Goal: Task Accomplishment & Management: Complete application form

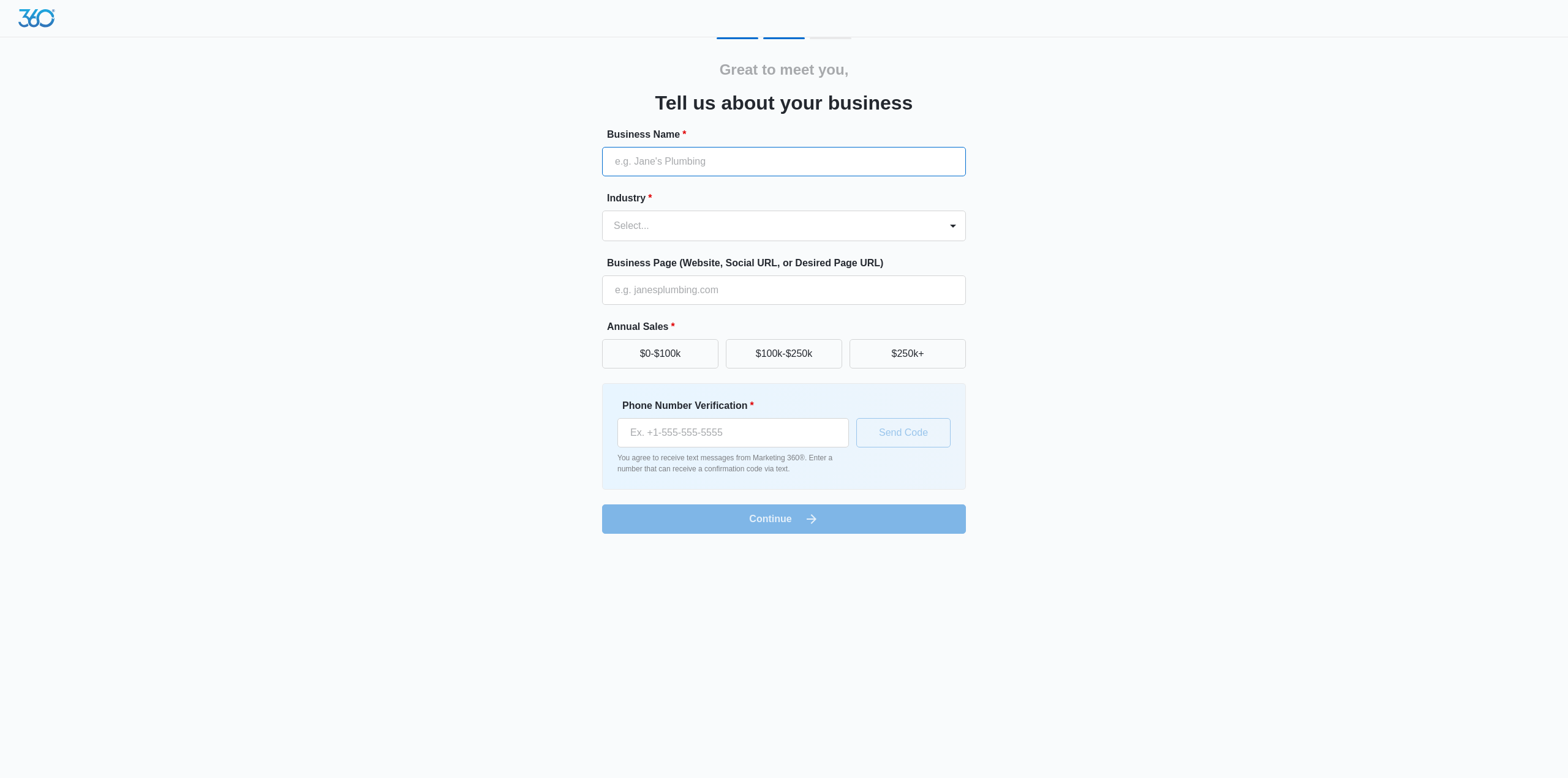
click at [671, 165] on input "Business Name *" at bounding box center [784, 161] width 364 height 29
type input "True North Supply Chain Service Inc"
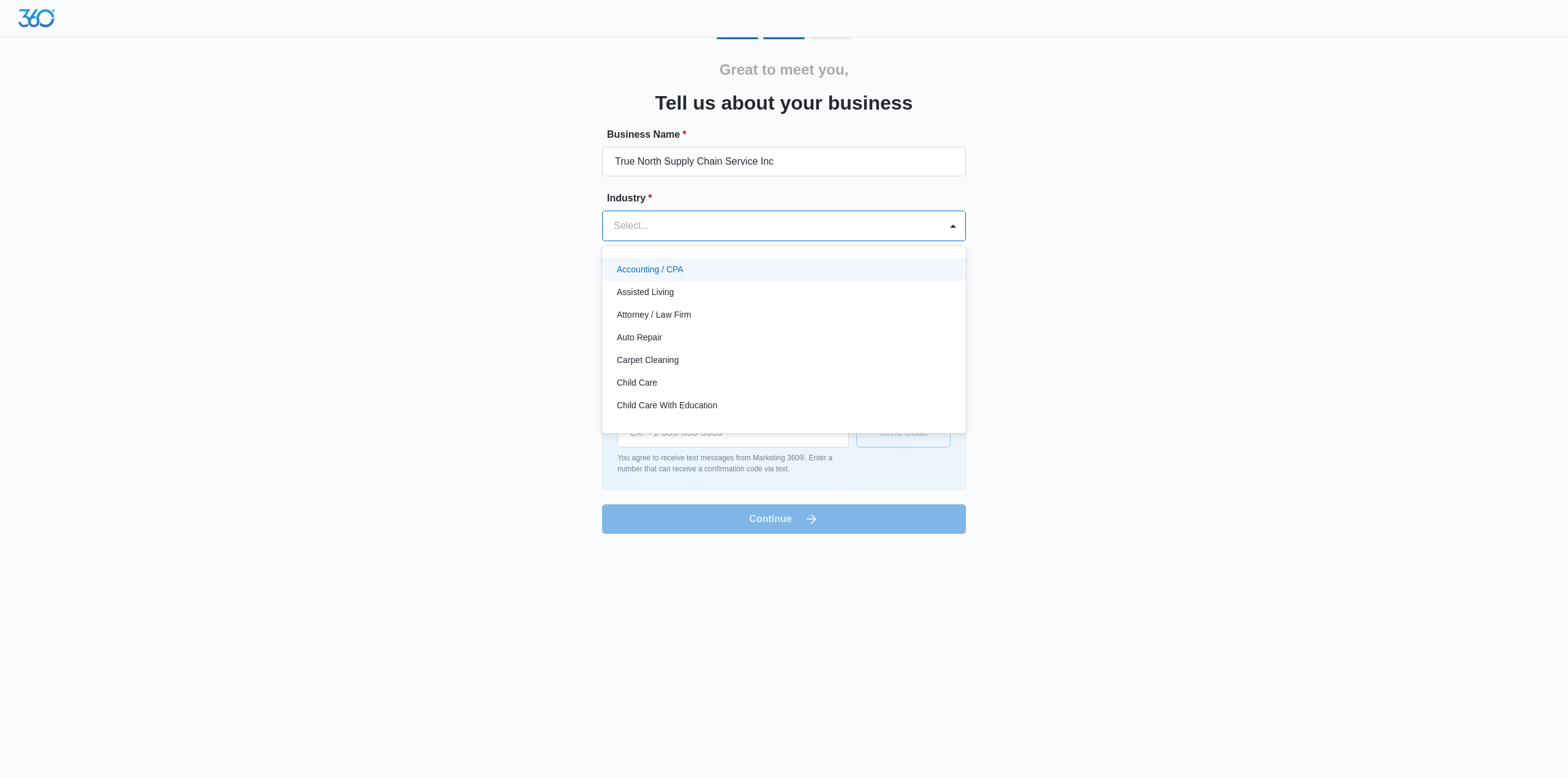
click at [677, 229] on div at bounding box center [769, 226] width 311 height 17
click at [749, 353] on div "Other" at bounding box center [783, 352] width 332 height 13
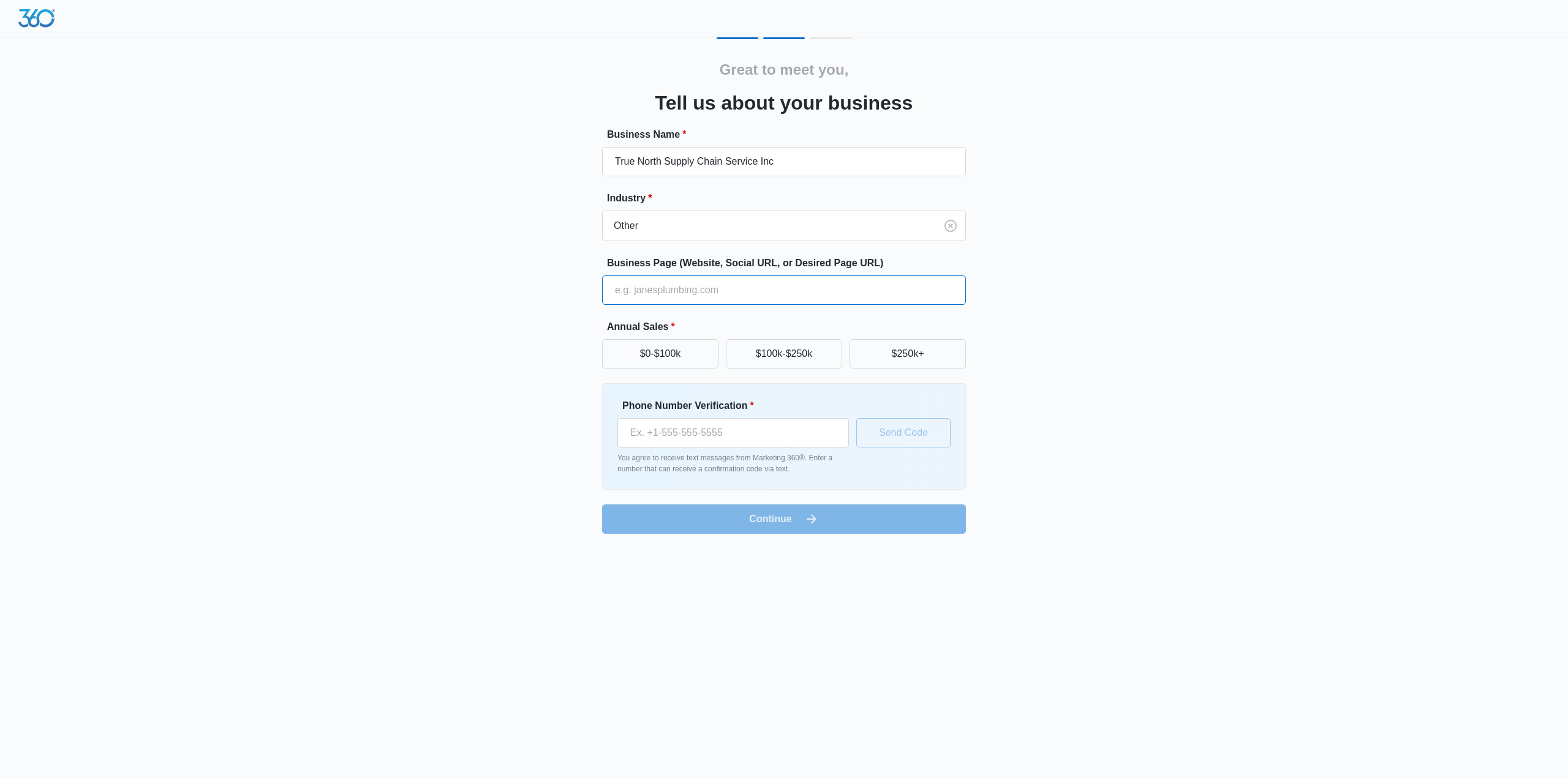
click at [752, 294] on input "Business Page (Website, Social URL, or Desired Page URL)" at bounding box center [784, 290] width 364 height 29
type input "truenorthsupplychain.com"
click at [765, 443] on input "Phone Number Verification *" at bounding box center [733, 433] width 232 height 29
click at [688, 360] on button "$0-$100k" at bounding box center [661, 354] width 116 height 29
click at [777, 364] on button "$100k-$250k" at bounding box center [784, 354] width 116 height 29
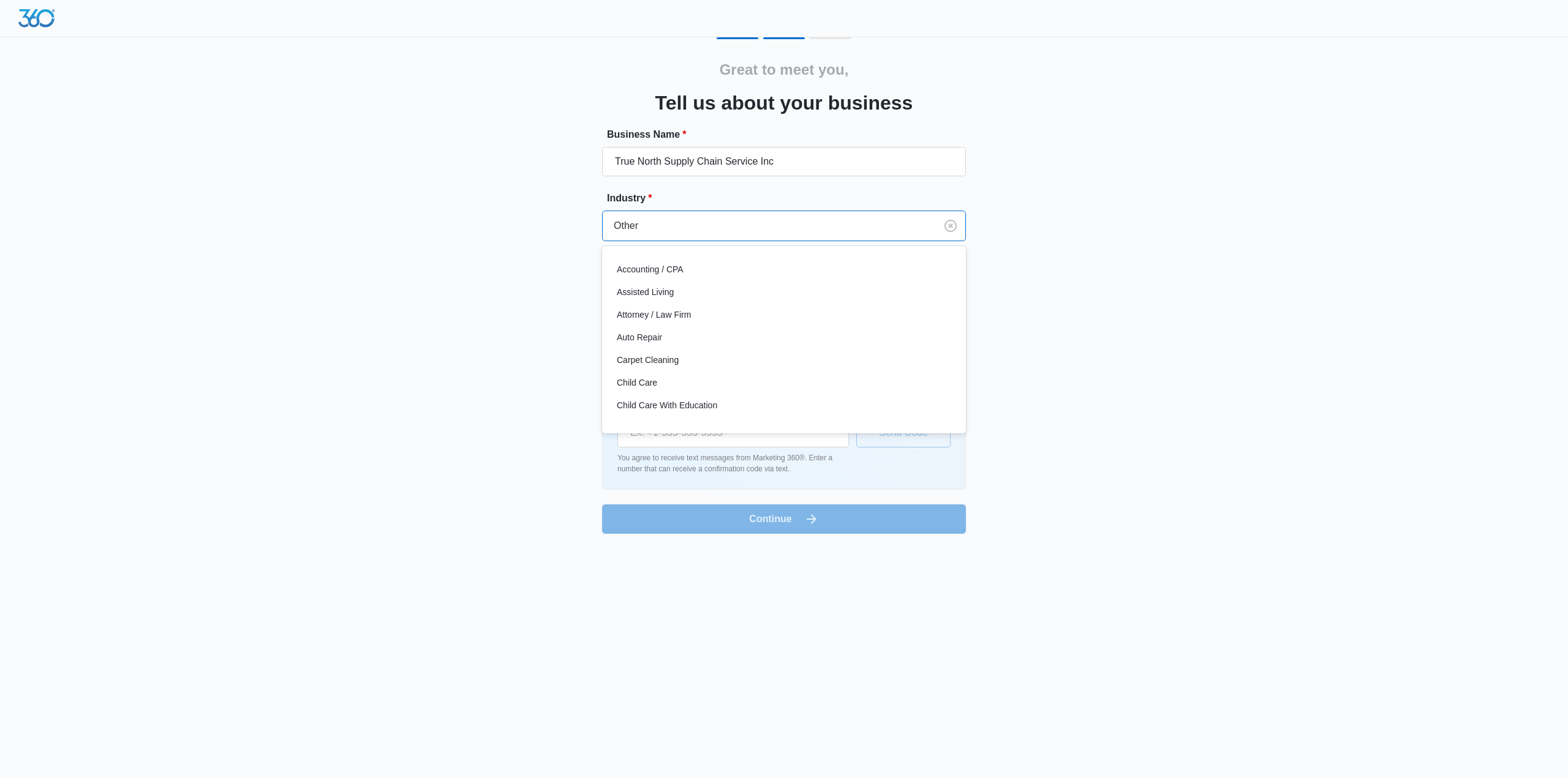
click at [778, 218] on div at bounding box center [767, 226] width 306 height 17
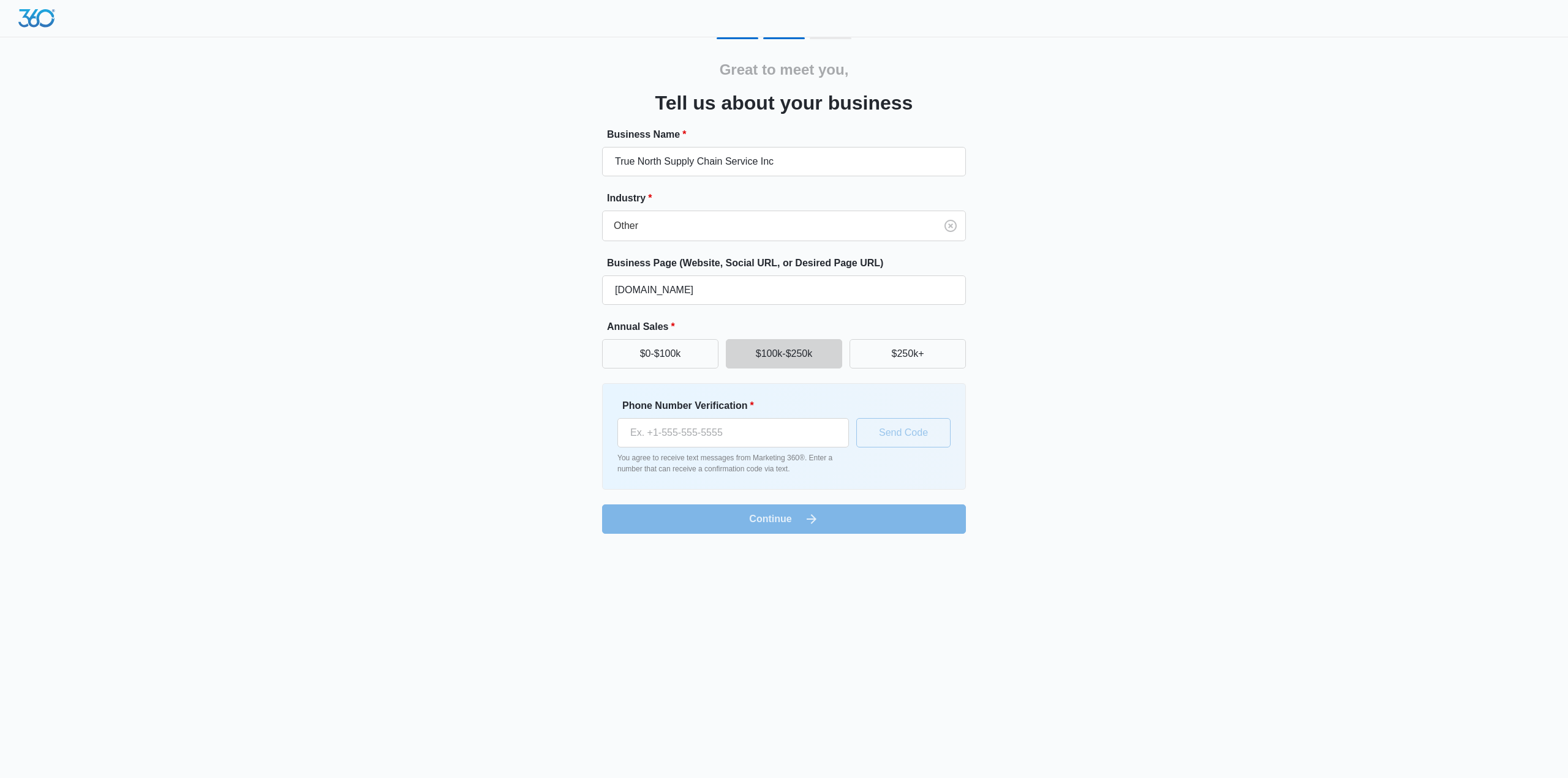
click at [507, 366] on div "Great to meet you, Tell us about your business Business Name * True North Suppl…" at bounding box center [784, 285] width 735 height 497
click at [718, 433] on input "Phone Number Verification *" at bounding box center [733, 433] width 232 height 29
type input "(626) 628-7732"
click at [889, 437] on button "Send Code" at bounding box center [903, 433] width 94 height 29
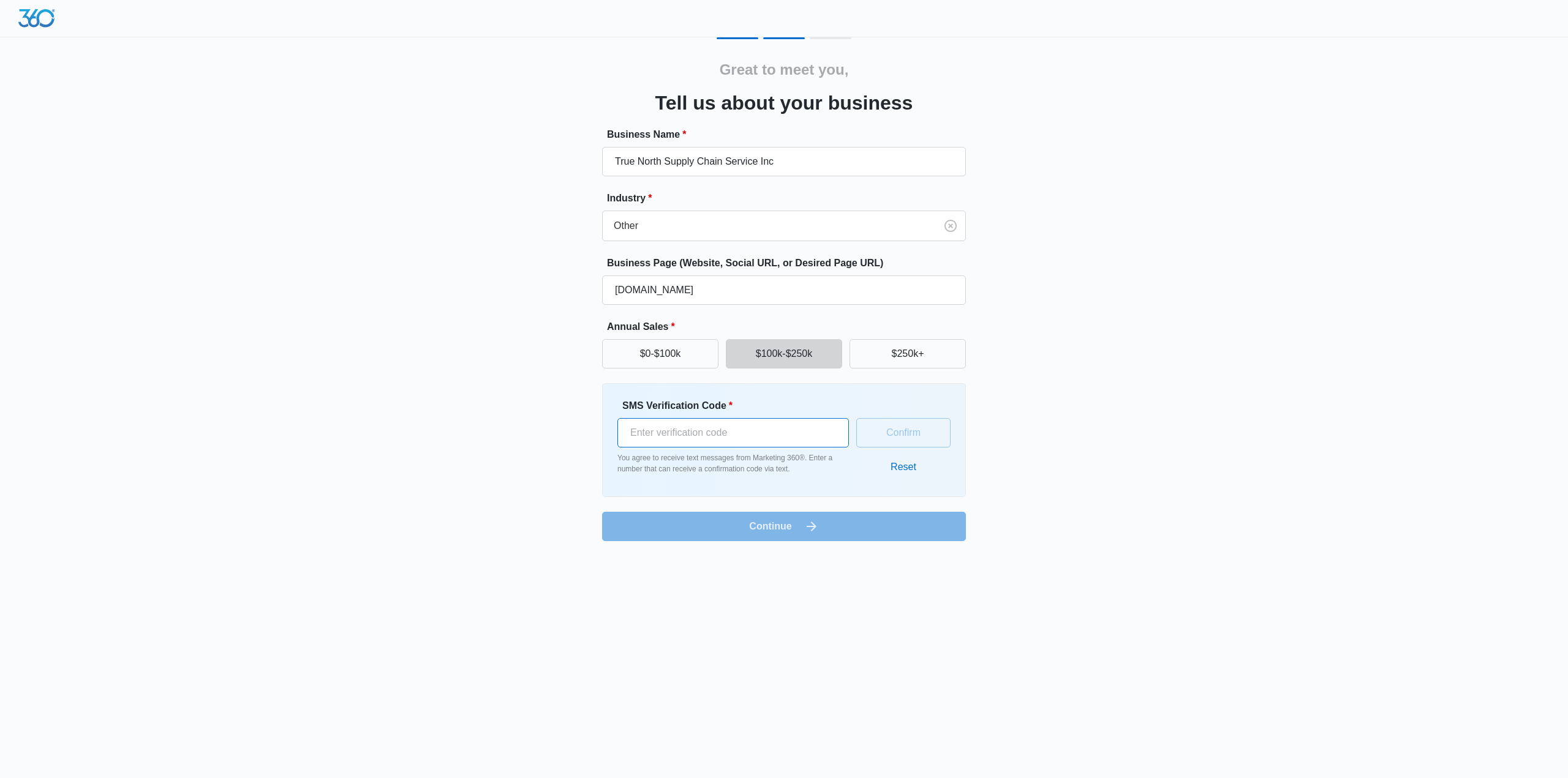
click at [677, 423] on input "SMS Verification Code *" at bounding box center [733, 433] width 232 height 29
type input "606309"
click at [767, 538] on form "Business Name * True North Supply Chain Service Inc Industry * Other Business P…" at bounding box center [784, 334] width 364 height 414
click at [885, 440] on button "Confirm" at bounding box center [903, 433] width 94 height 29
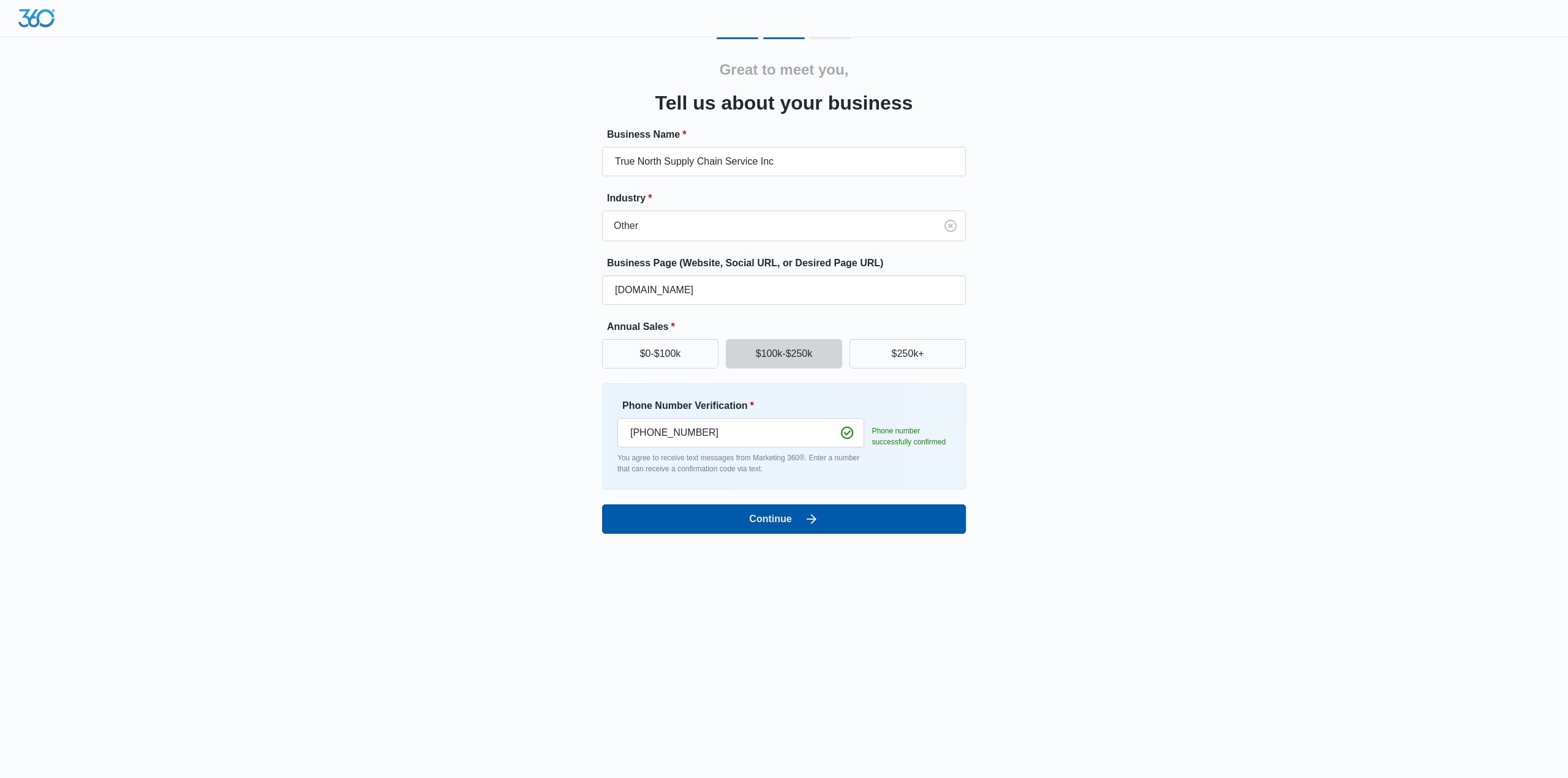
click at [855, 523] on button "Continue" at bounding box center [784, 519] width 364 height 29
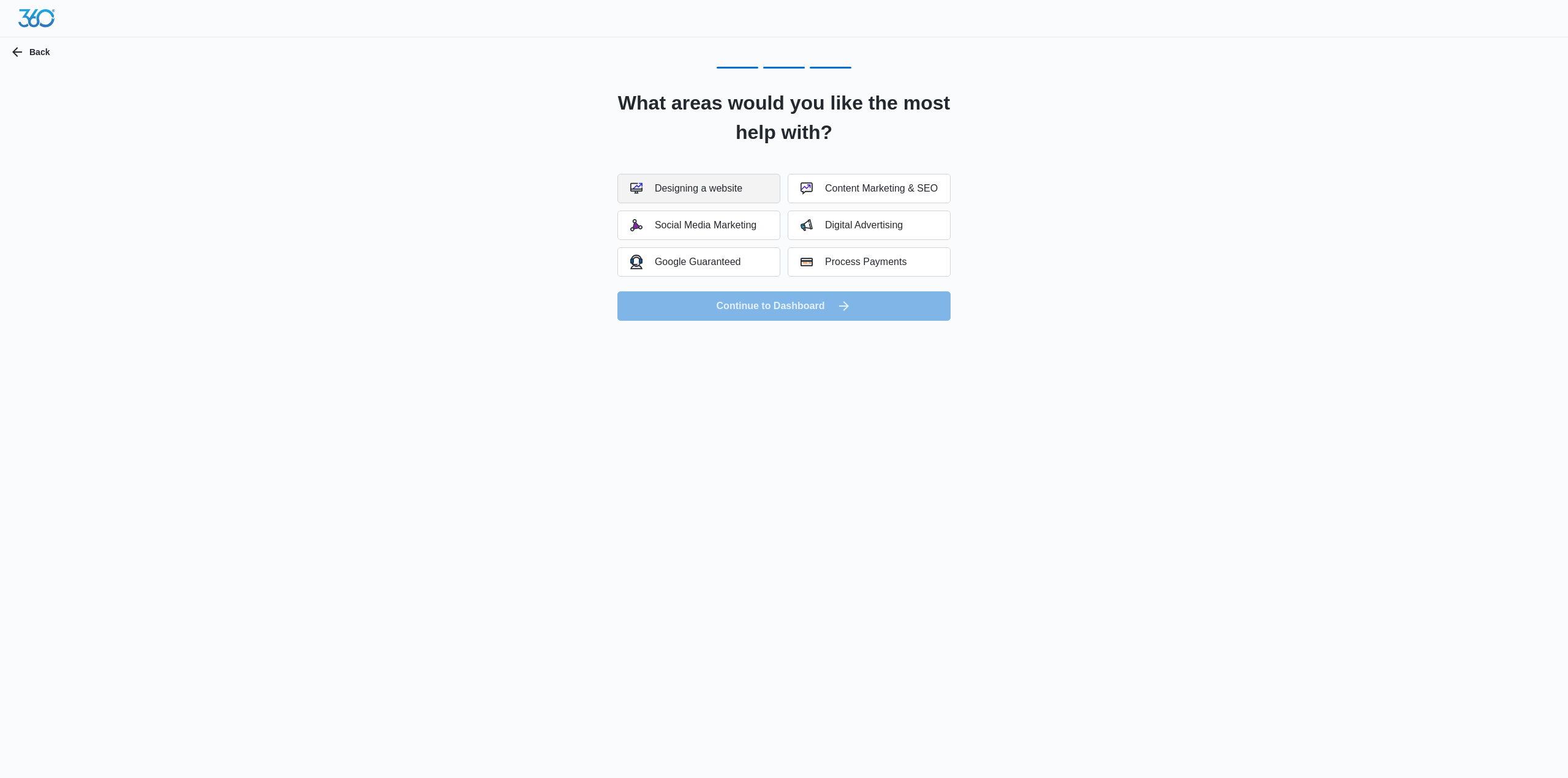
click at [699, 187] on div "Designing a website" at bounding box center [686, 188] width 112 height 12
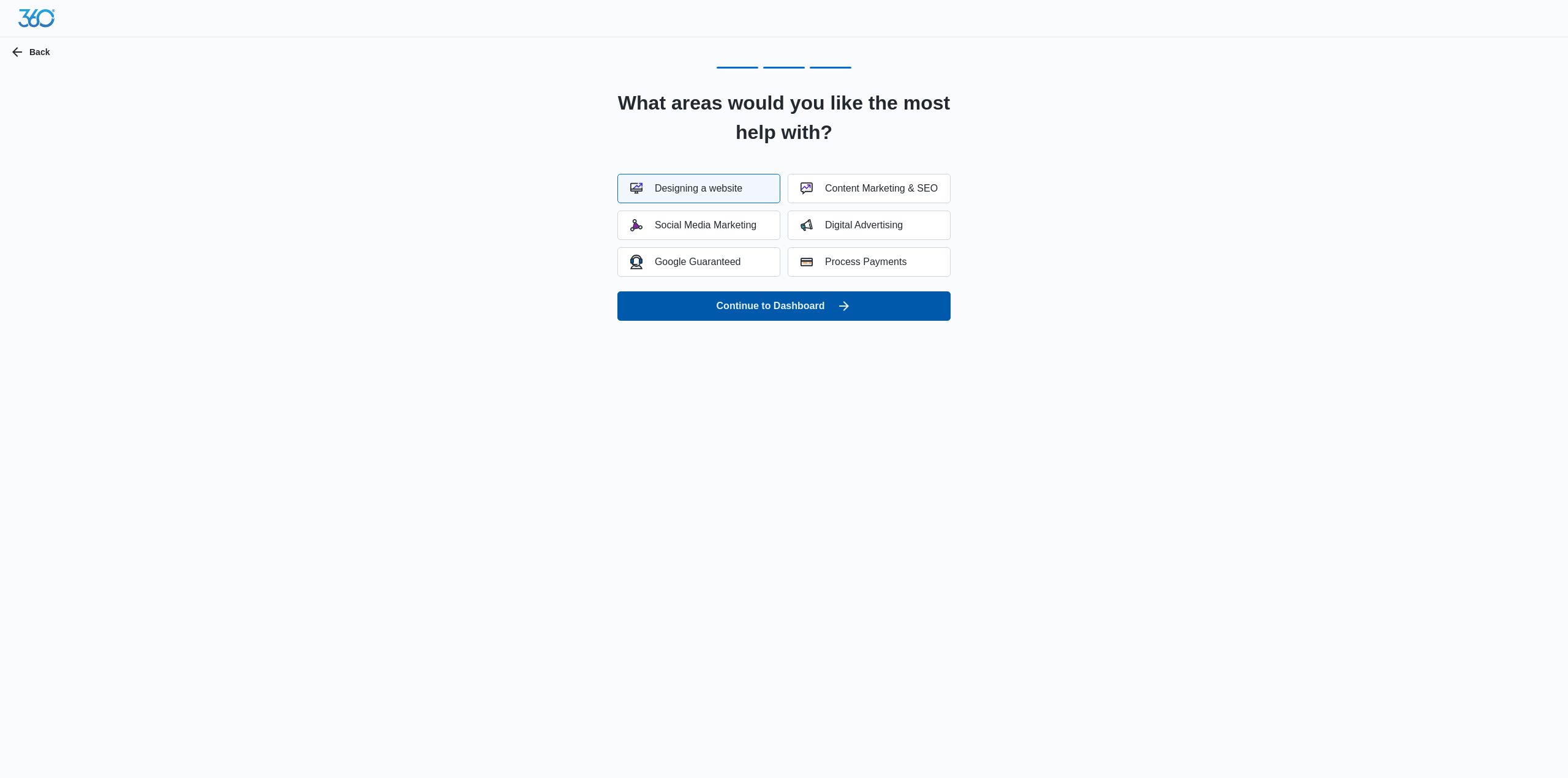
click at [749, 303] on button "Continue to Dashboard" at bounding box center [784, 306] width 333 height 29
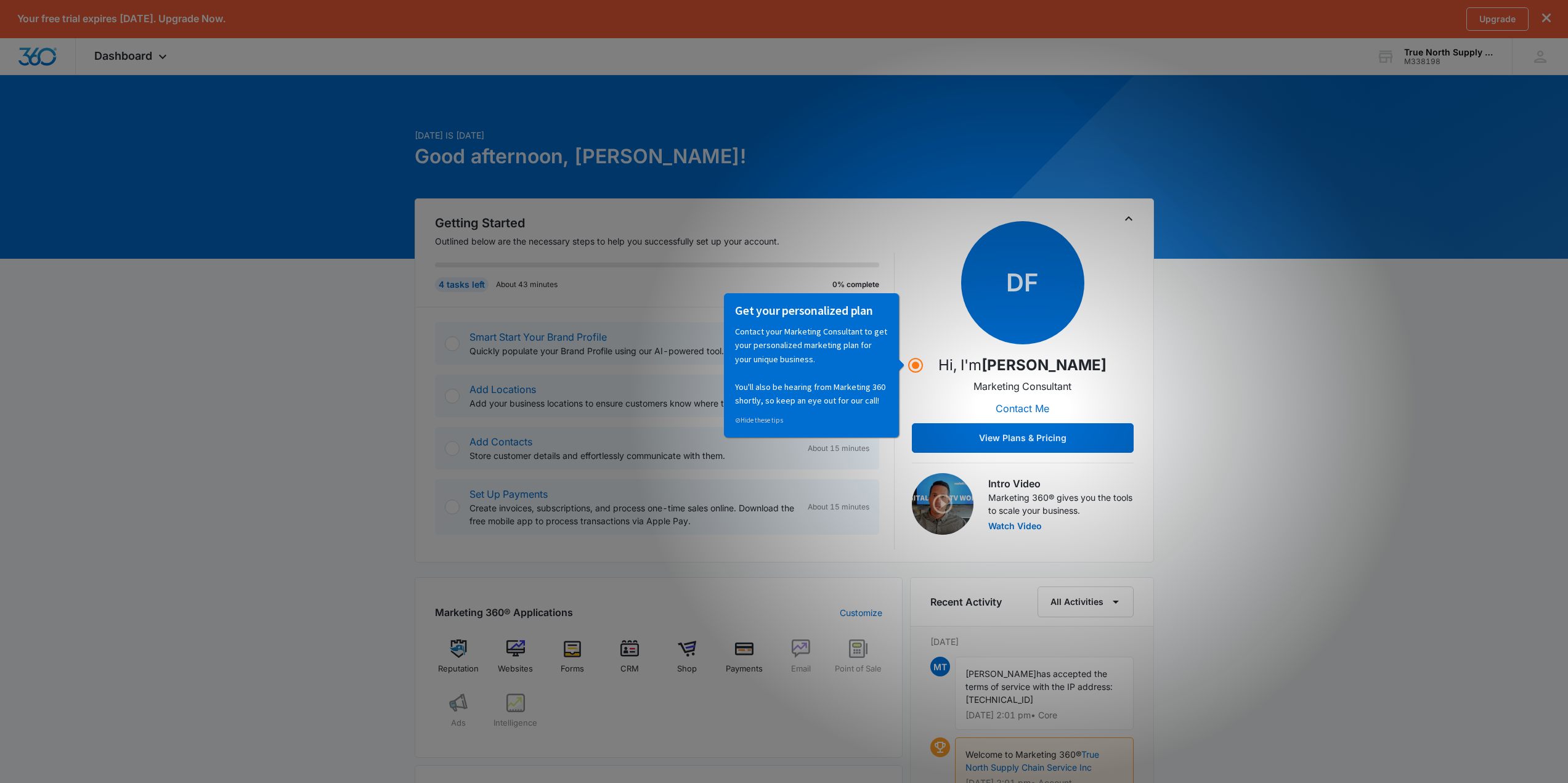
click at [367, 494] on div "[DATE] is [DATE] Good afternoon, [PERSON_NAME]! Getting Started Outlined below …" at bounding box center [784, 623] width 1568 height 1067
click at [449, 342] on div at bounding box center [452, 343] width 15 height 15
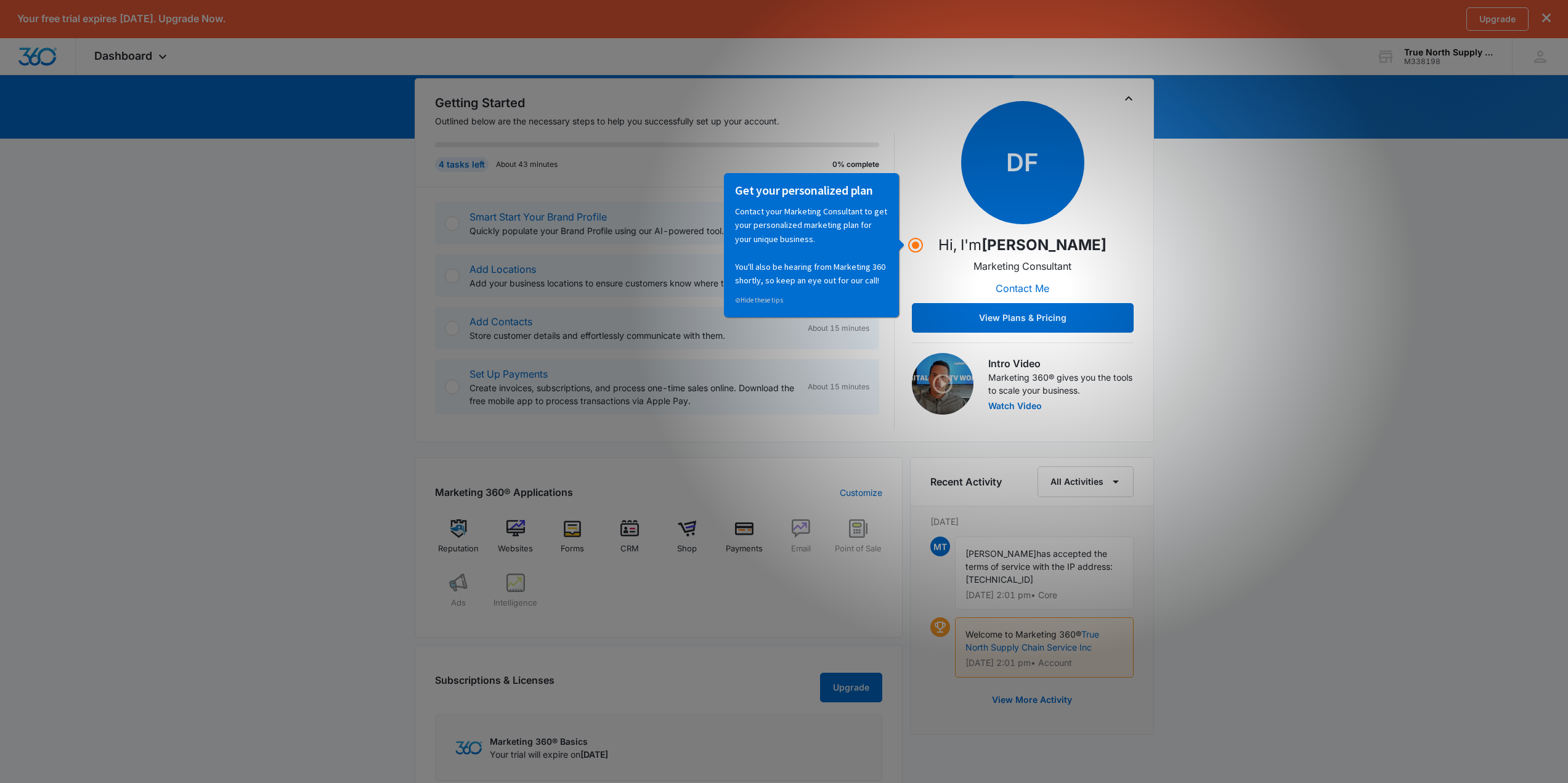
scroll to position [128, 0]
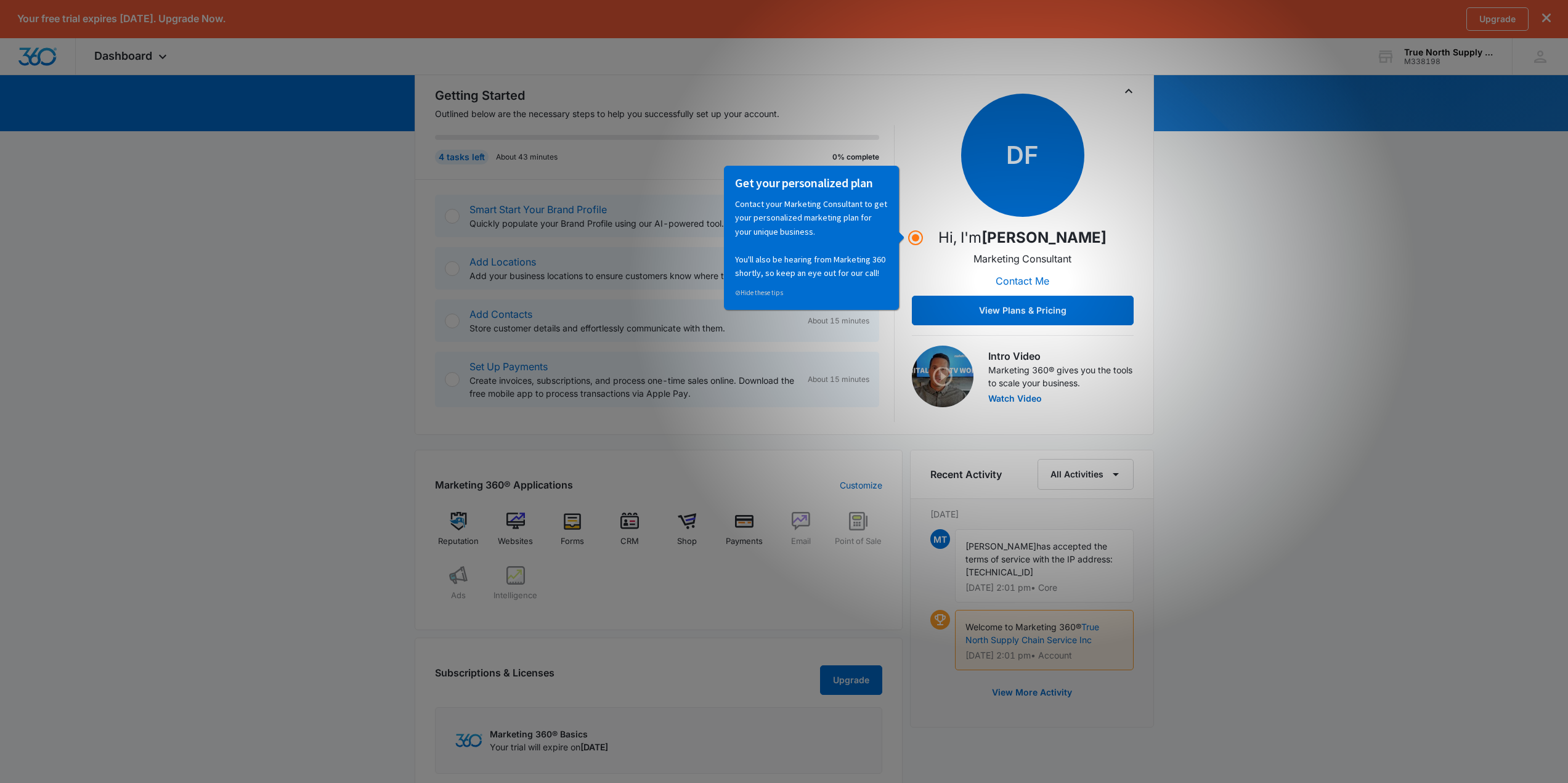
click at [890, 457] on div "Marketing 360® Applications Customize Reputation Websites Forms CRM Shop Paymen…" at bounding box center [659, 540] width 488 height 181
click at [918, 225] on div "DF Hi, I'm [PERSON_NAME] Marketing Consultant Contact Me View Plans & Pricing" at bounding box center [1023, 209] width 222 height 231
click at [915, 238] on circle "Hotspot (open by clicking or pressing space/enter)" at bounding box center [915, 238] width 11 height 11
click at [653, 221] on p "Quickly populate your Brand Profile using our AI-powered tool." at bounding box center [633, 223] width 328 height 13
click at [910, 234] on icon "Hotspot (open by clicking or pressing space/enter)" at bounding box center [915, 237] width 15 height 15
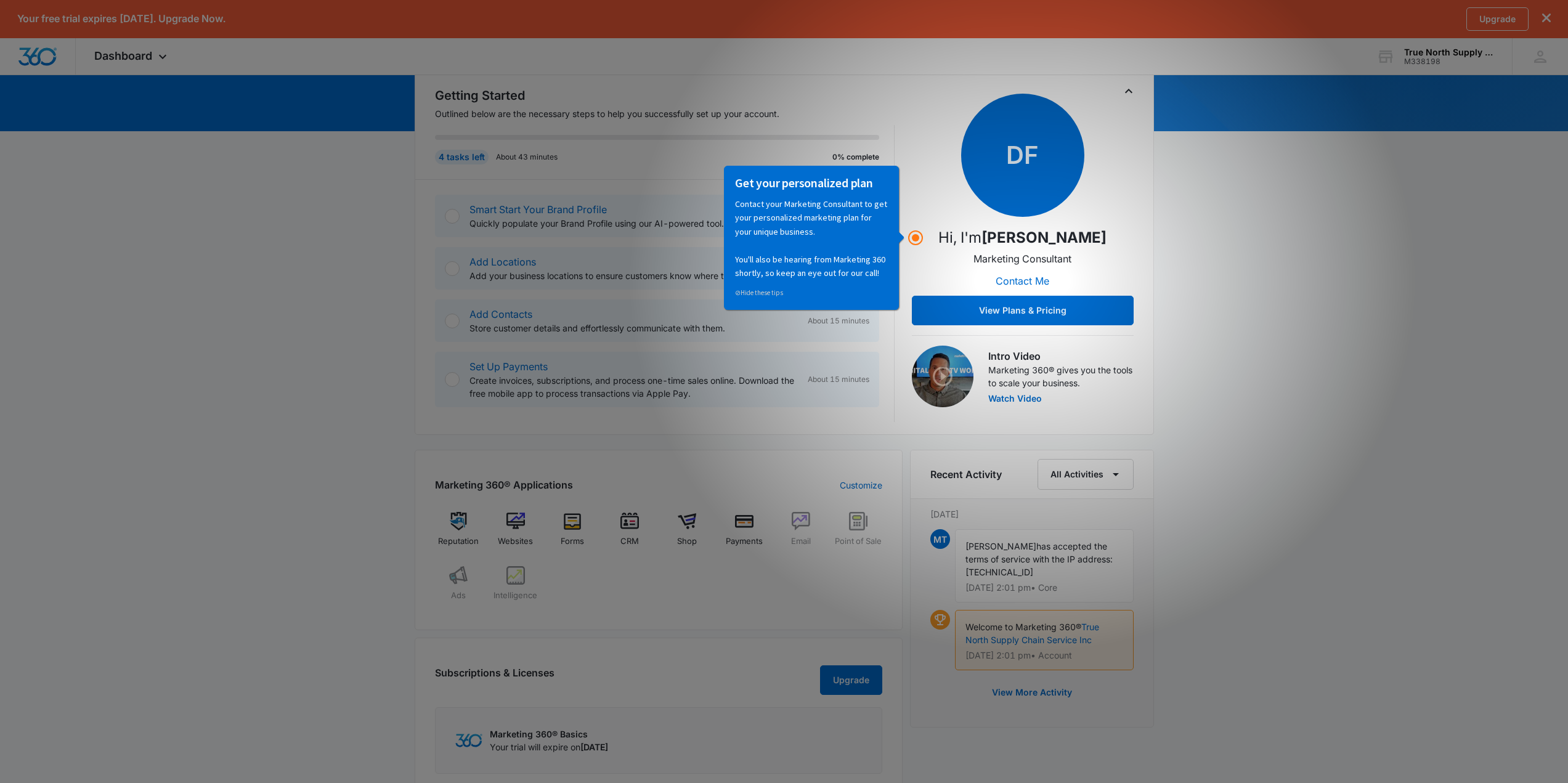
click at [907, 241] on div "Get your personalized plan Contact your Marketing Consultant to get your person…" at bounding box center [815, 238] width 186 height 146
click at [1135, 89] on icon "Toggle Collapse" at bounding box center [1128, 91] width 15 height 15
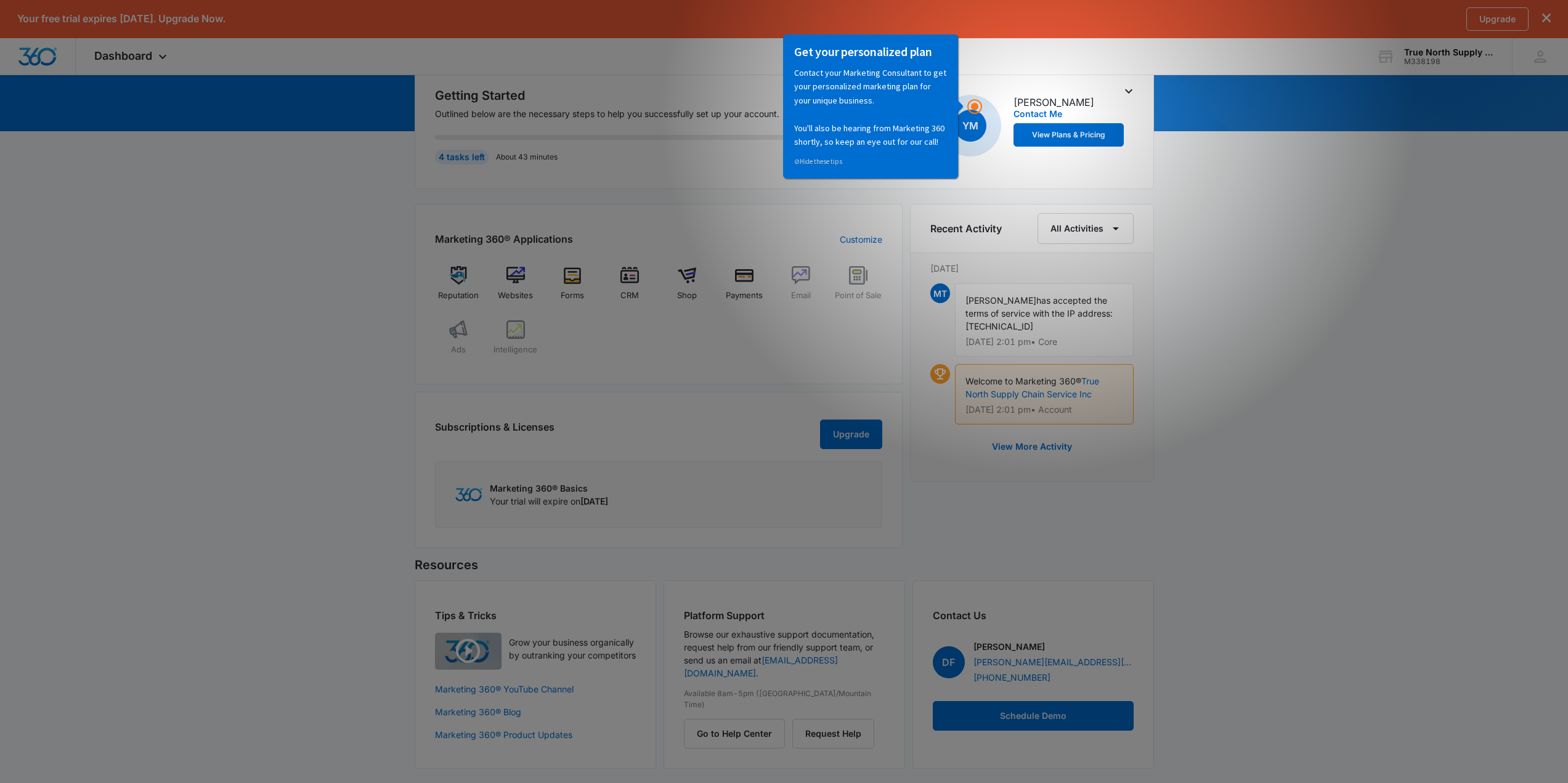
click at [1135, 89] on icon "Toggle Collapse" at bounding box center [1128, 91] width 15 height 15
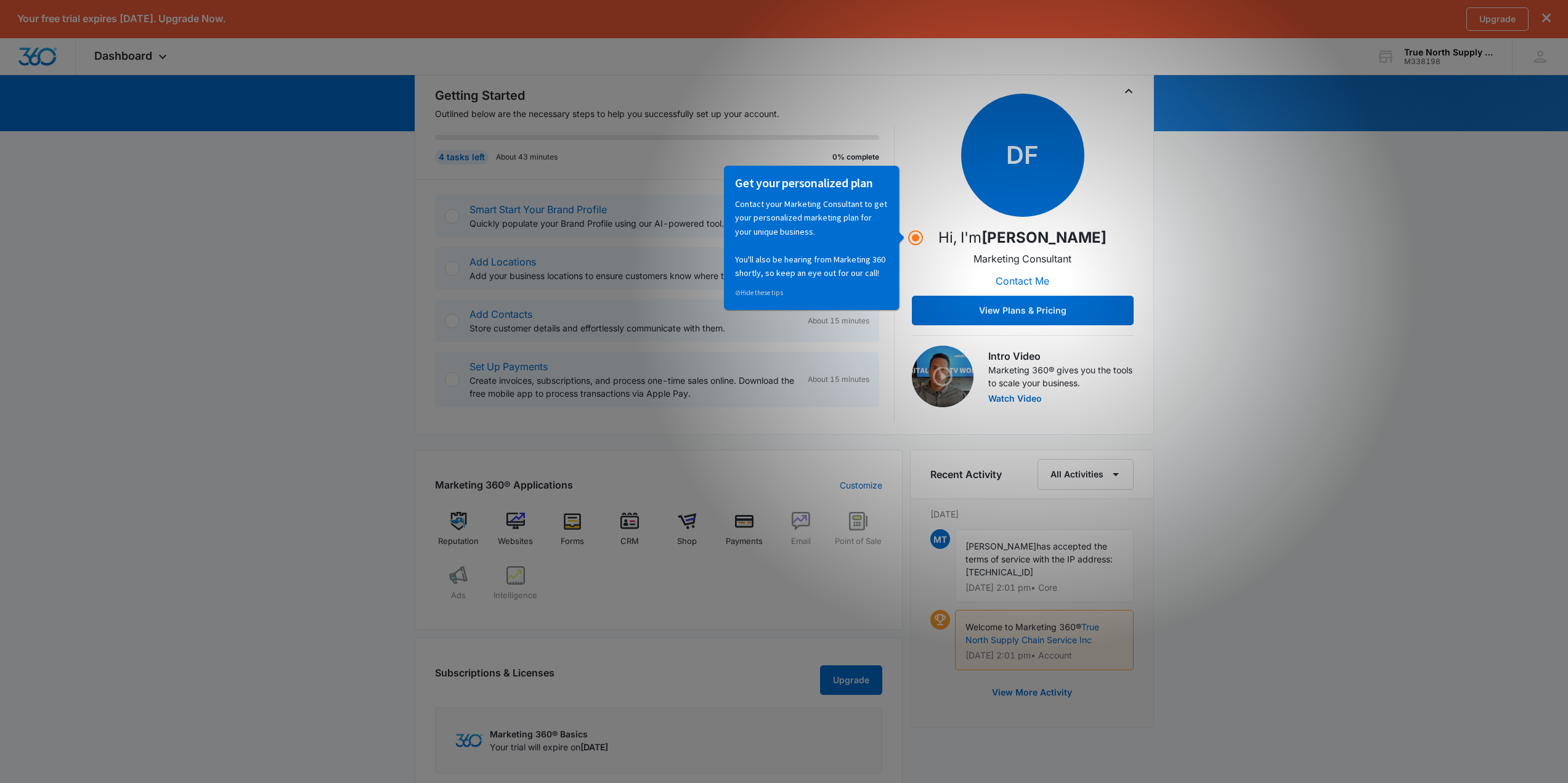
click at [449, 215] on div at bounding box center [452, 216] width 15 height 15
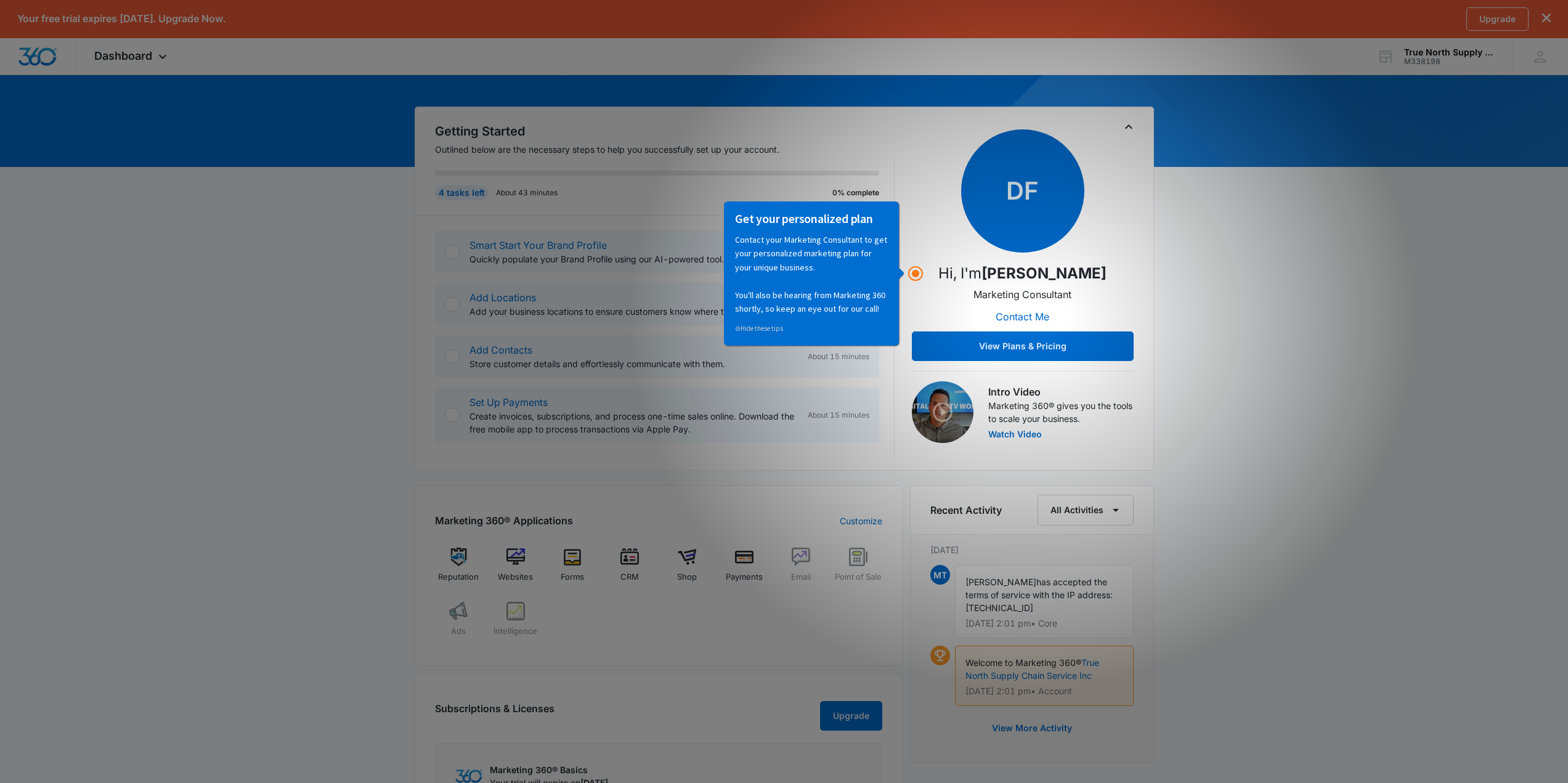
scroll to position [93, 0]
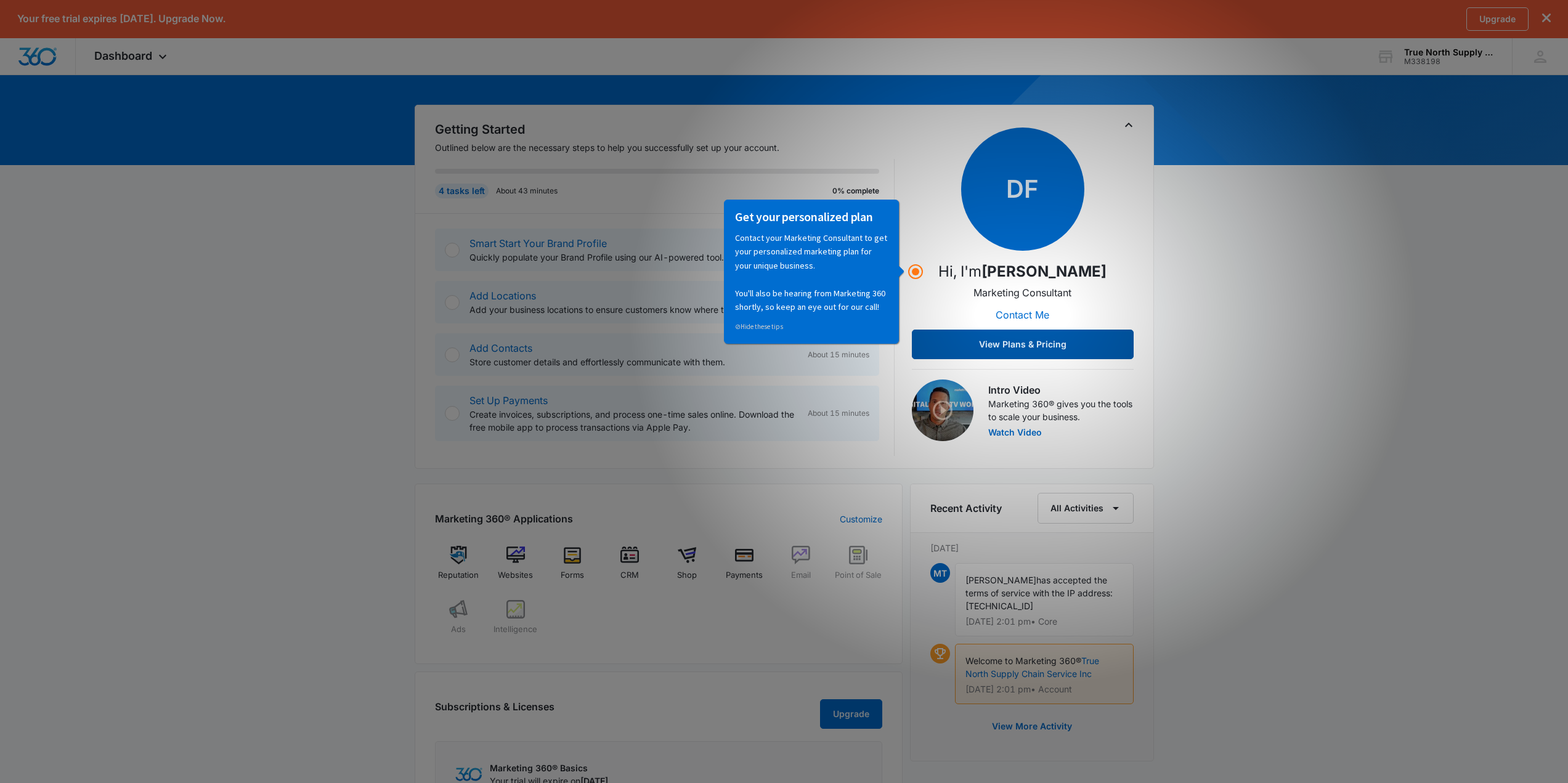
click at [987, 336] on button "View Plans & Pricing" at bounding box center [1023, 344] width 222 height 29
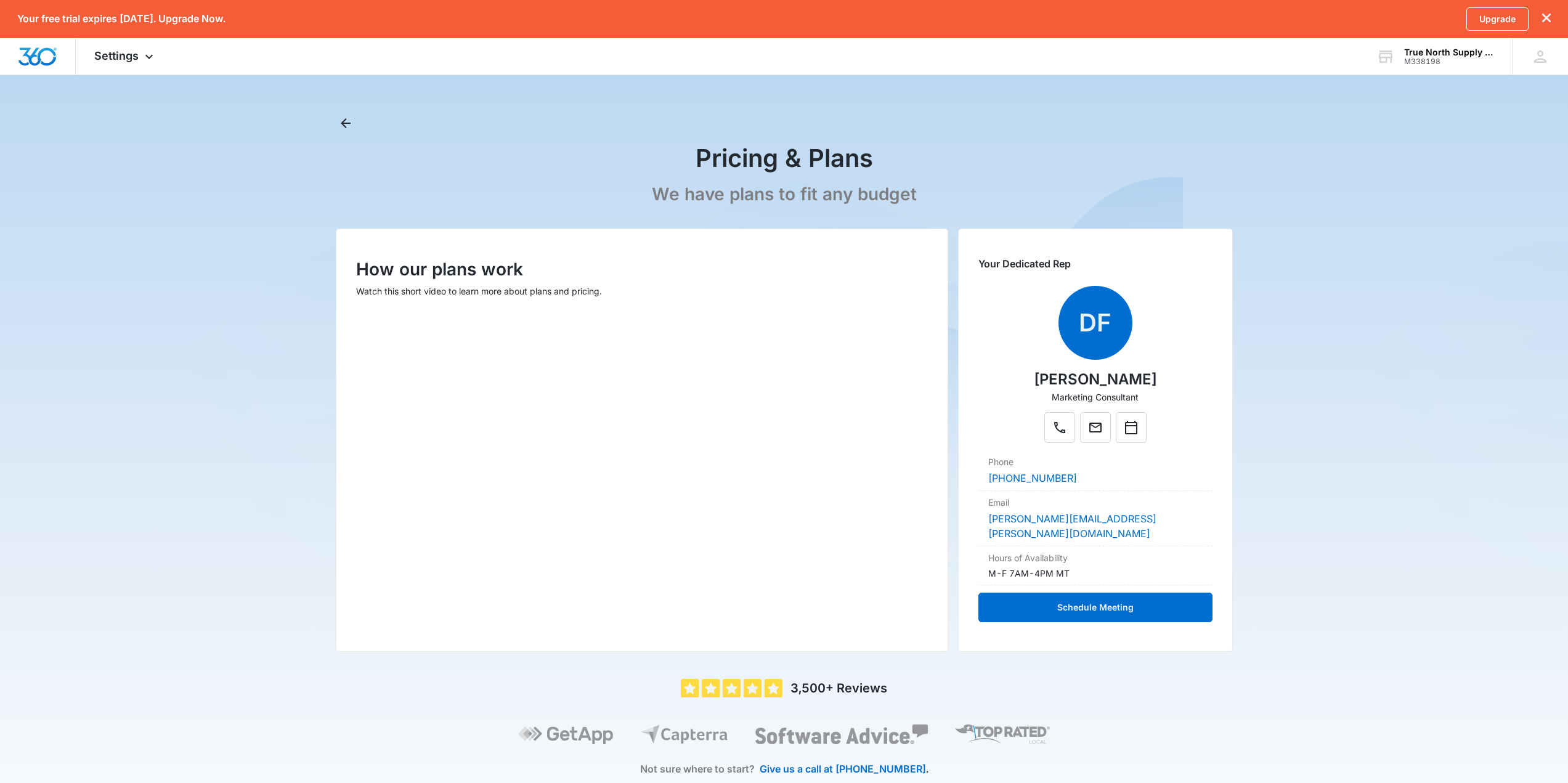
scroll to position [51, 0]
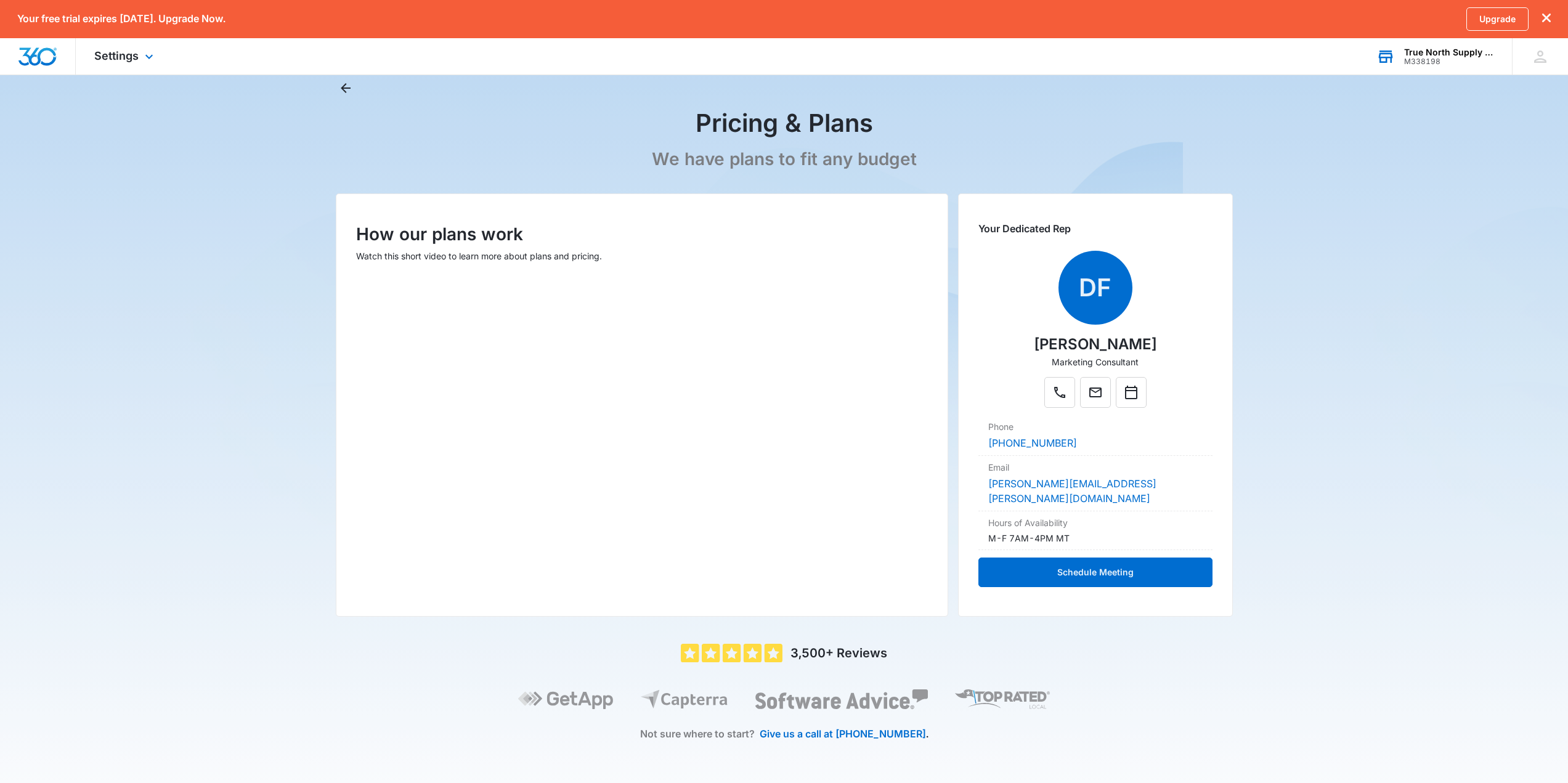
click at [1429, 52] on div "True North Supply Chain Service Inc" at bounding box center [1449, 52] width 90 height 10
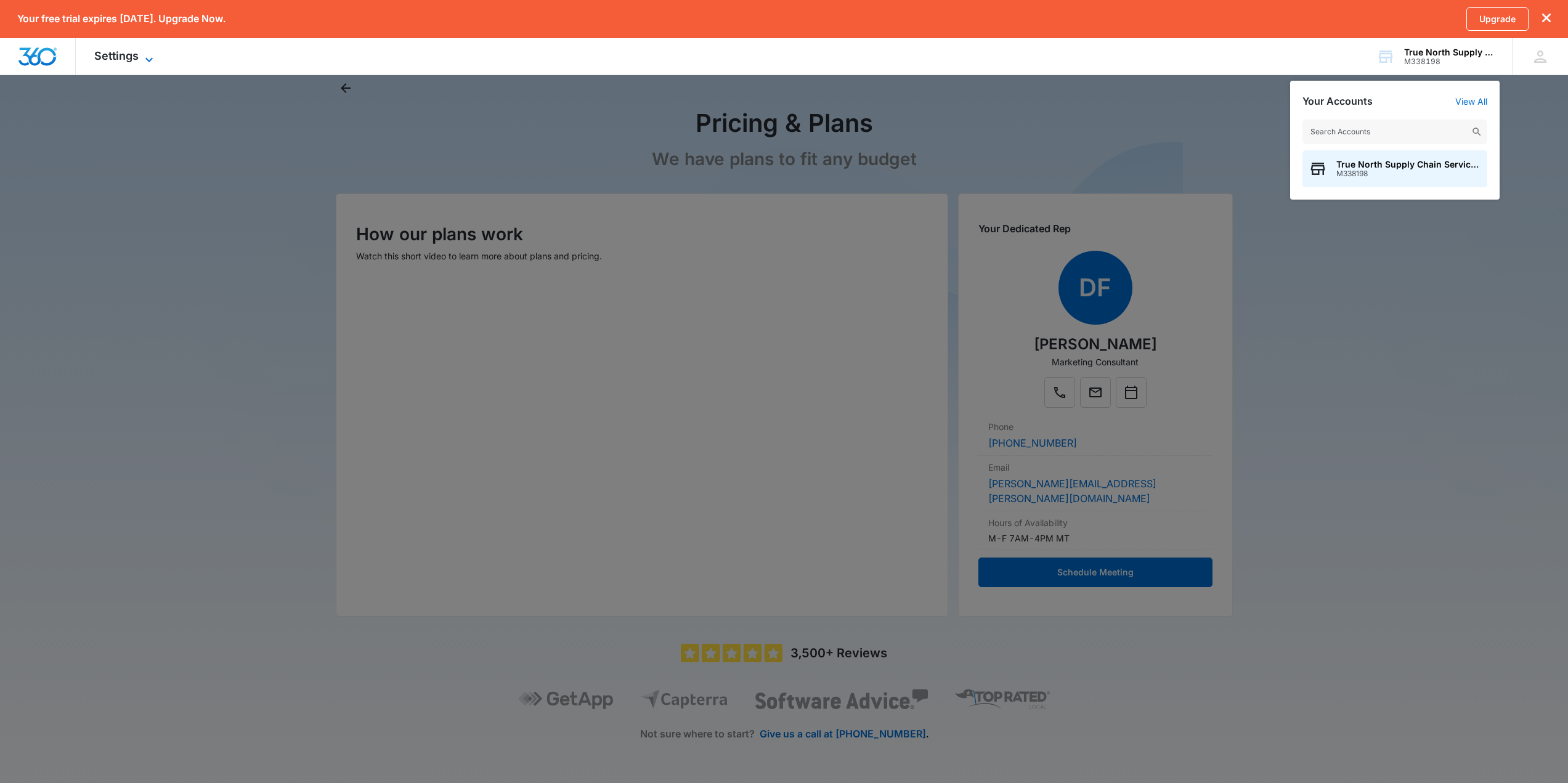
click at [116, 60] on span "Settings" at bounding box center [116, 56] width 45 height 13
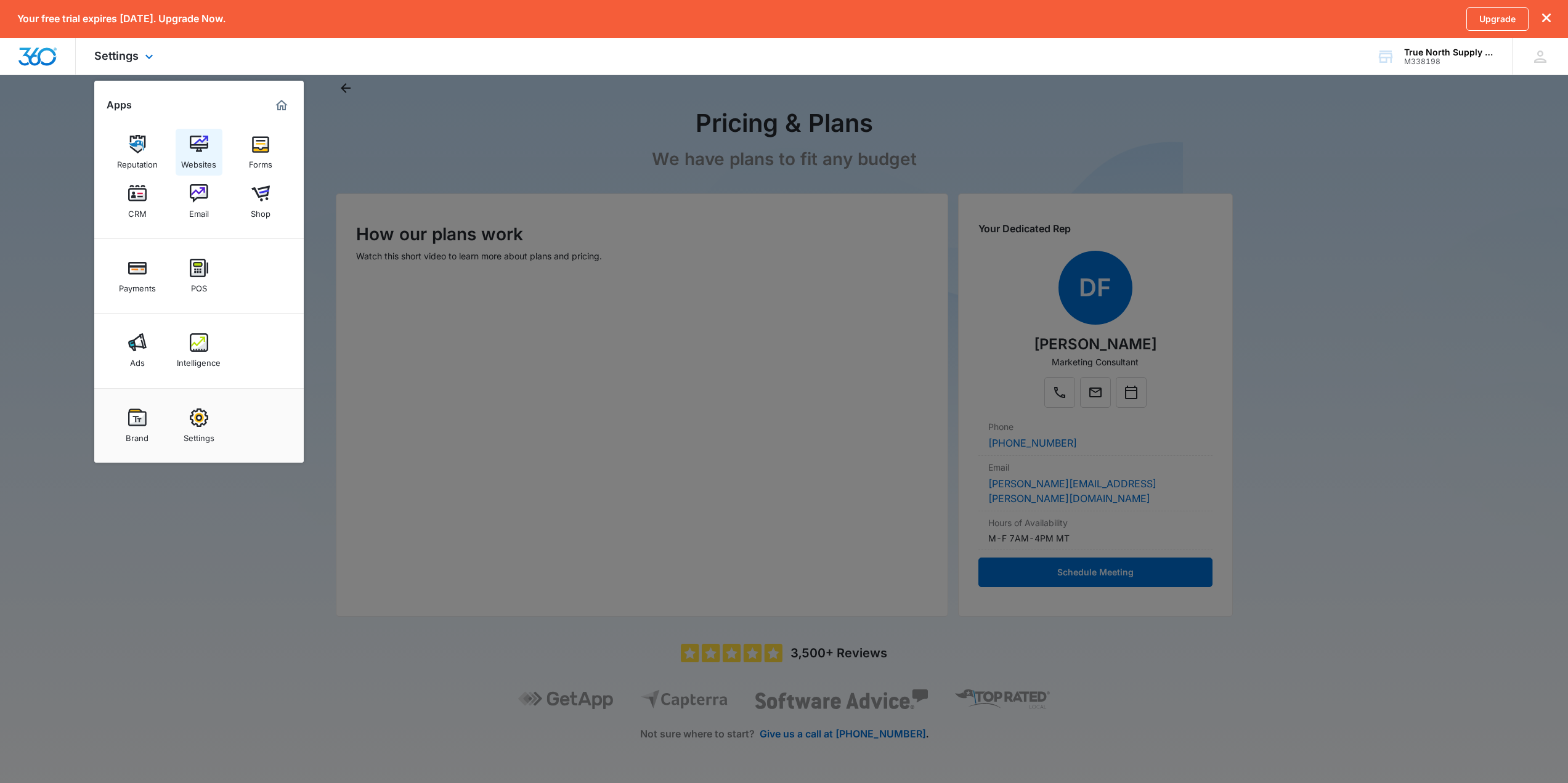
click at [198, 162] on div "Websites" at bounding box center [199, 161] width 35 height 16
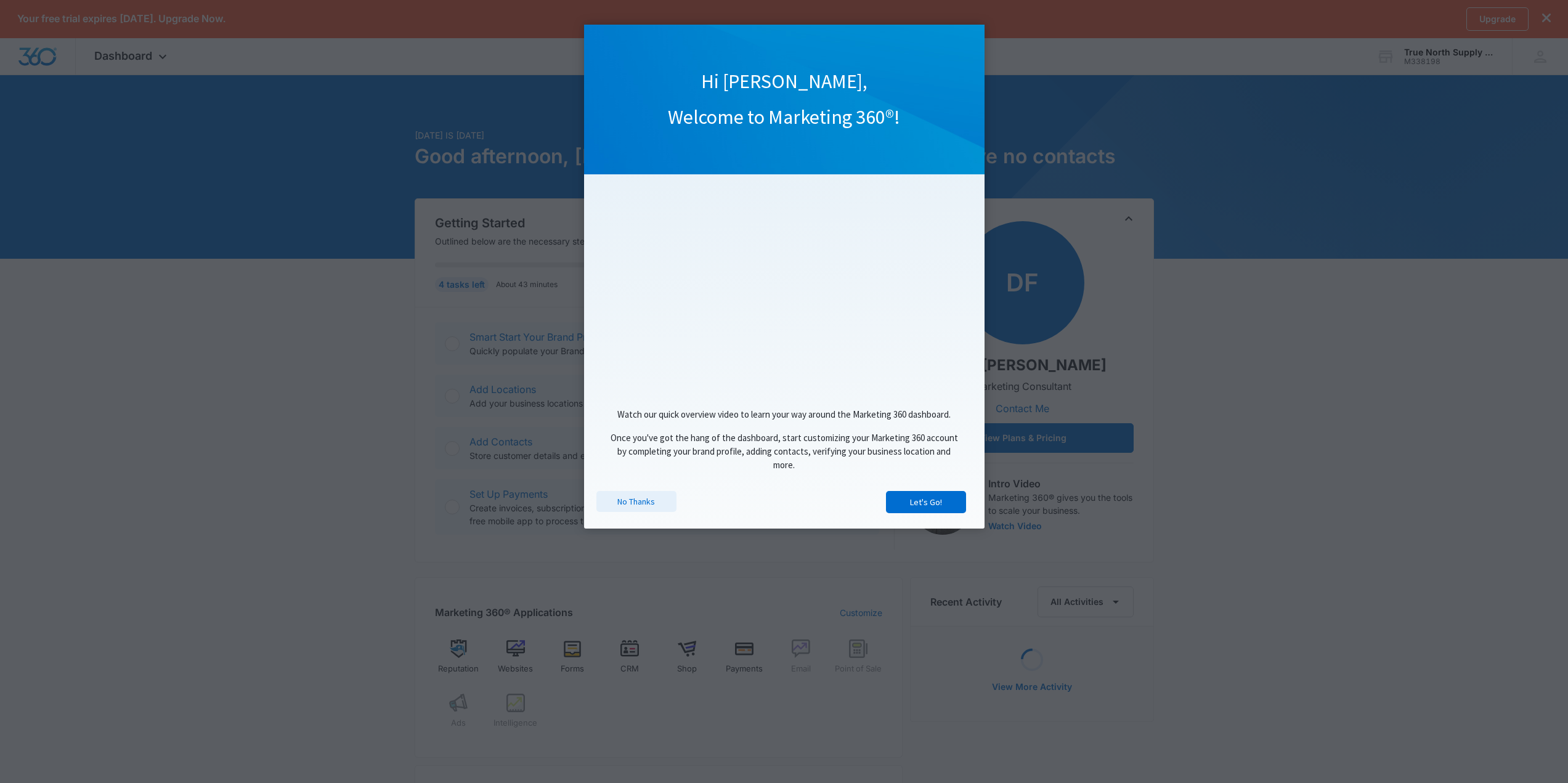
click at [634, 512] on link "No Thanks" at bounding box center [636, 501] width 80 height 21
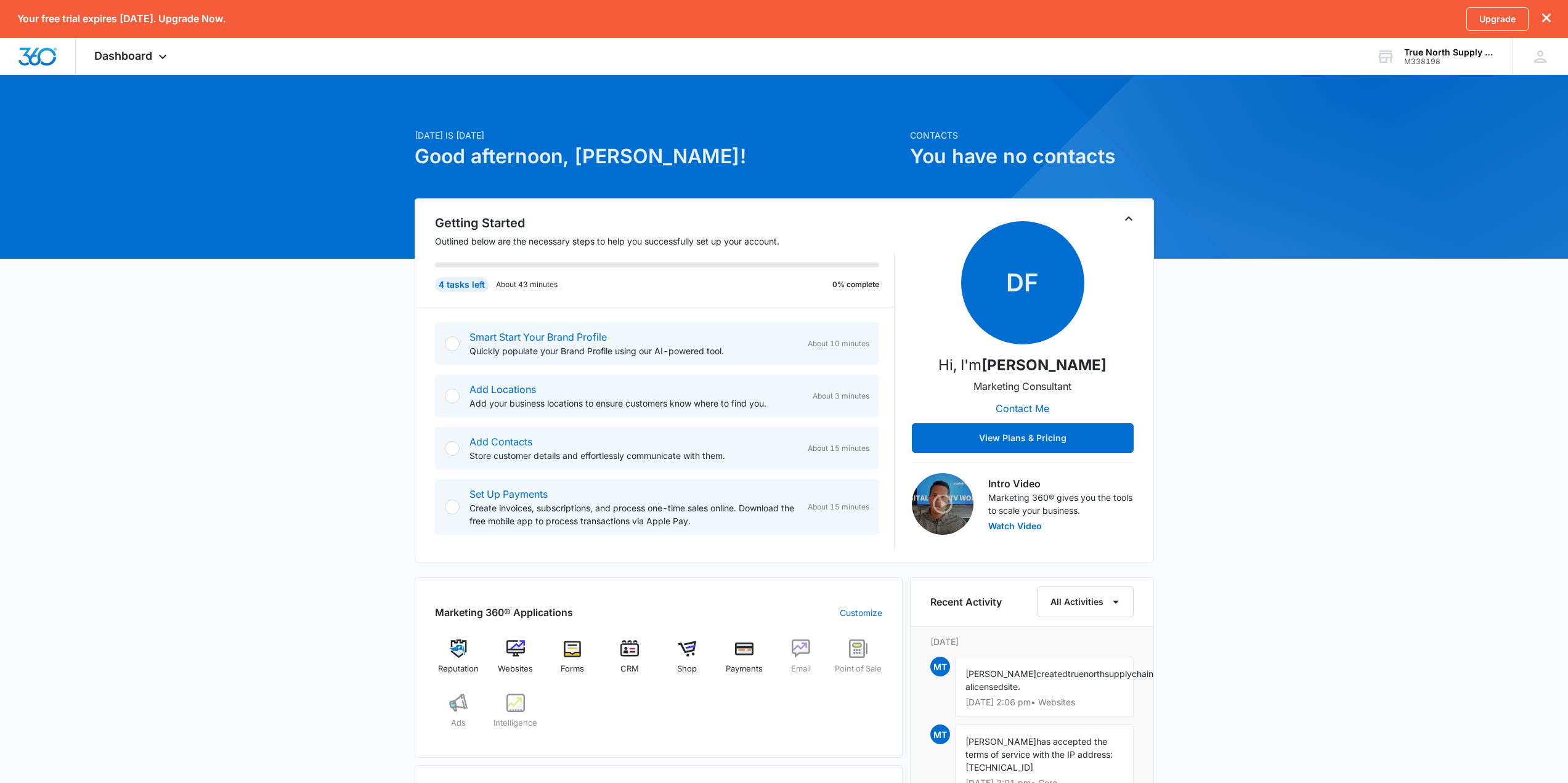
click at [569, 344] on p "Quickly populate your Brand Profile using our AI-powered tool." at bounding box center [633, 351] width 328 height 13
click at [1067, 429] on button "View Plans & Pricing" at bounding box center [1023, 438] width 222 height 29
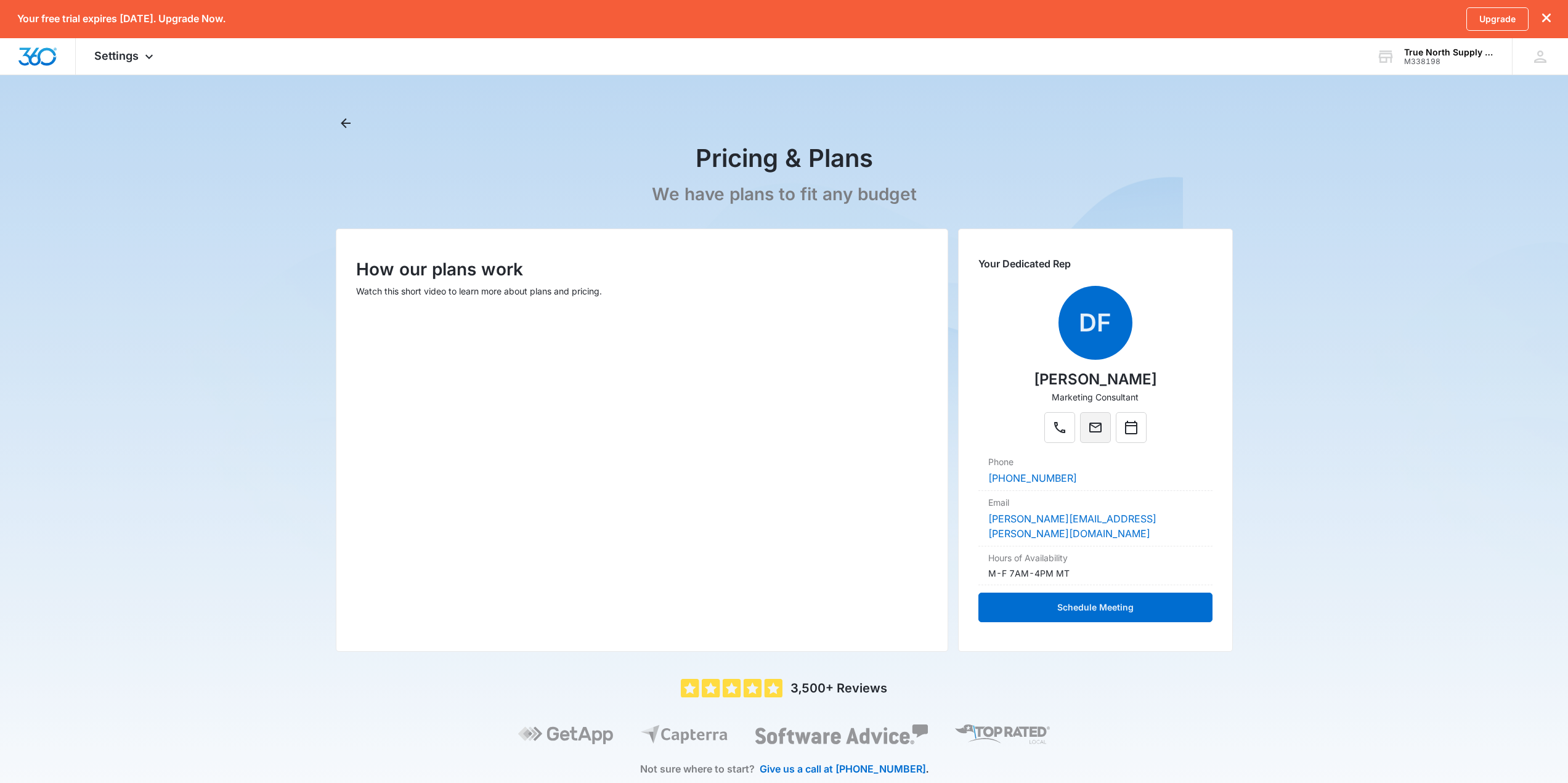
scroll to position [51, 0]
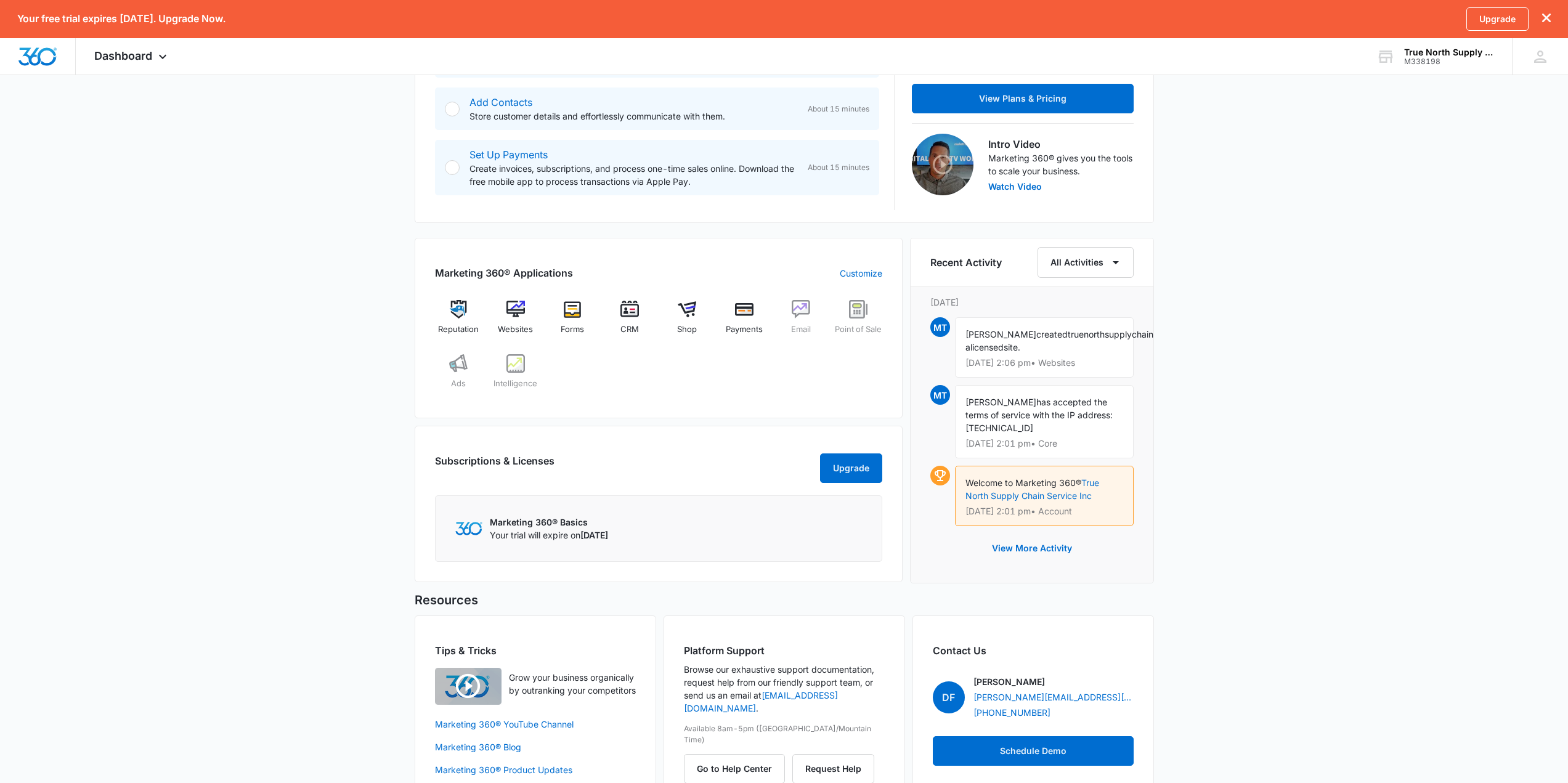
scroll to position [386, 0]
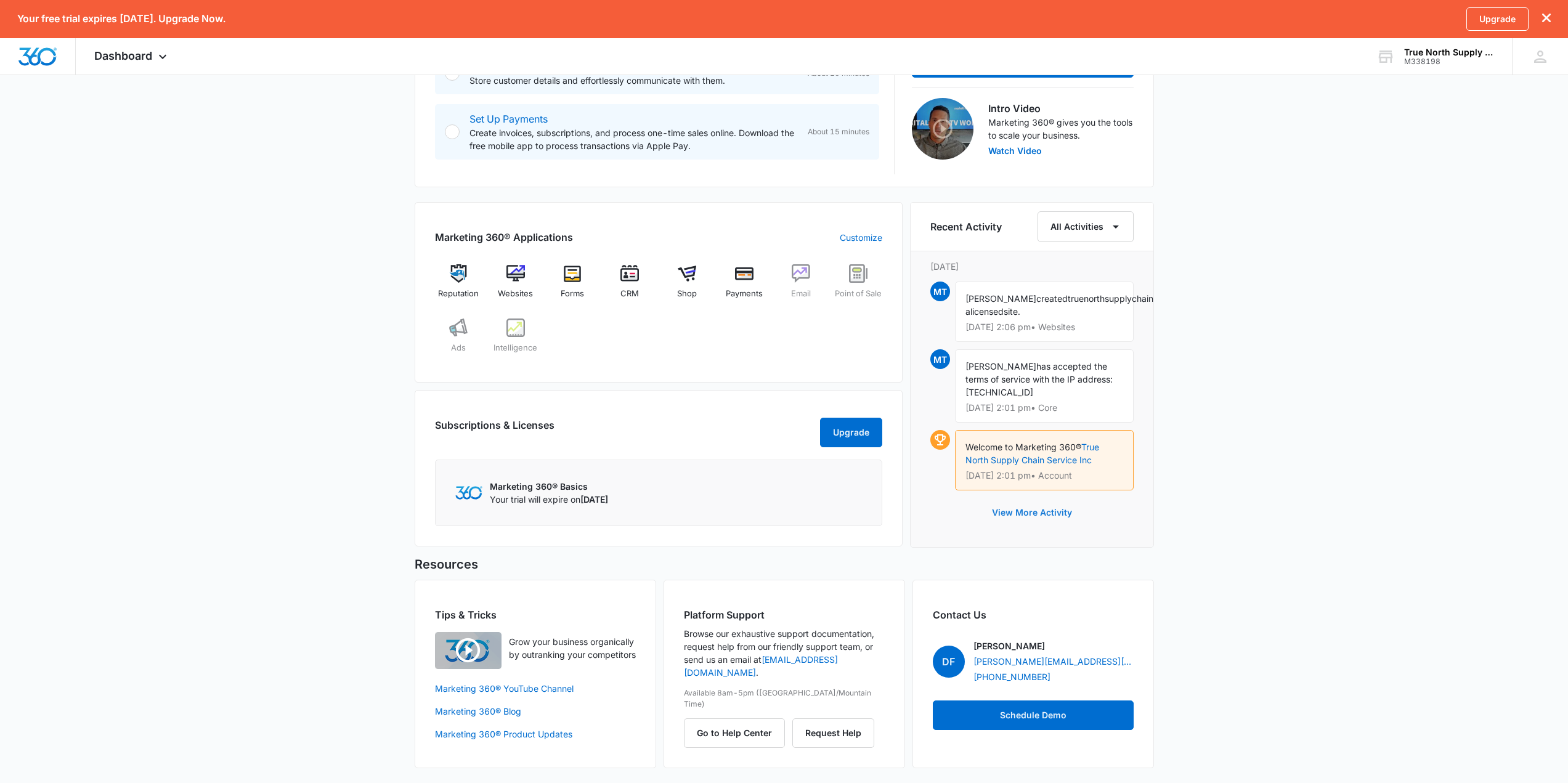
click at [1046, 498] on button "View More Activity" at bounding box center [1032, 512] width 105 height 29
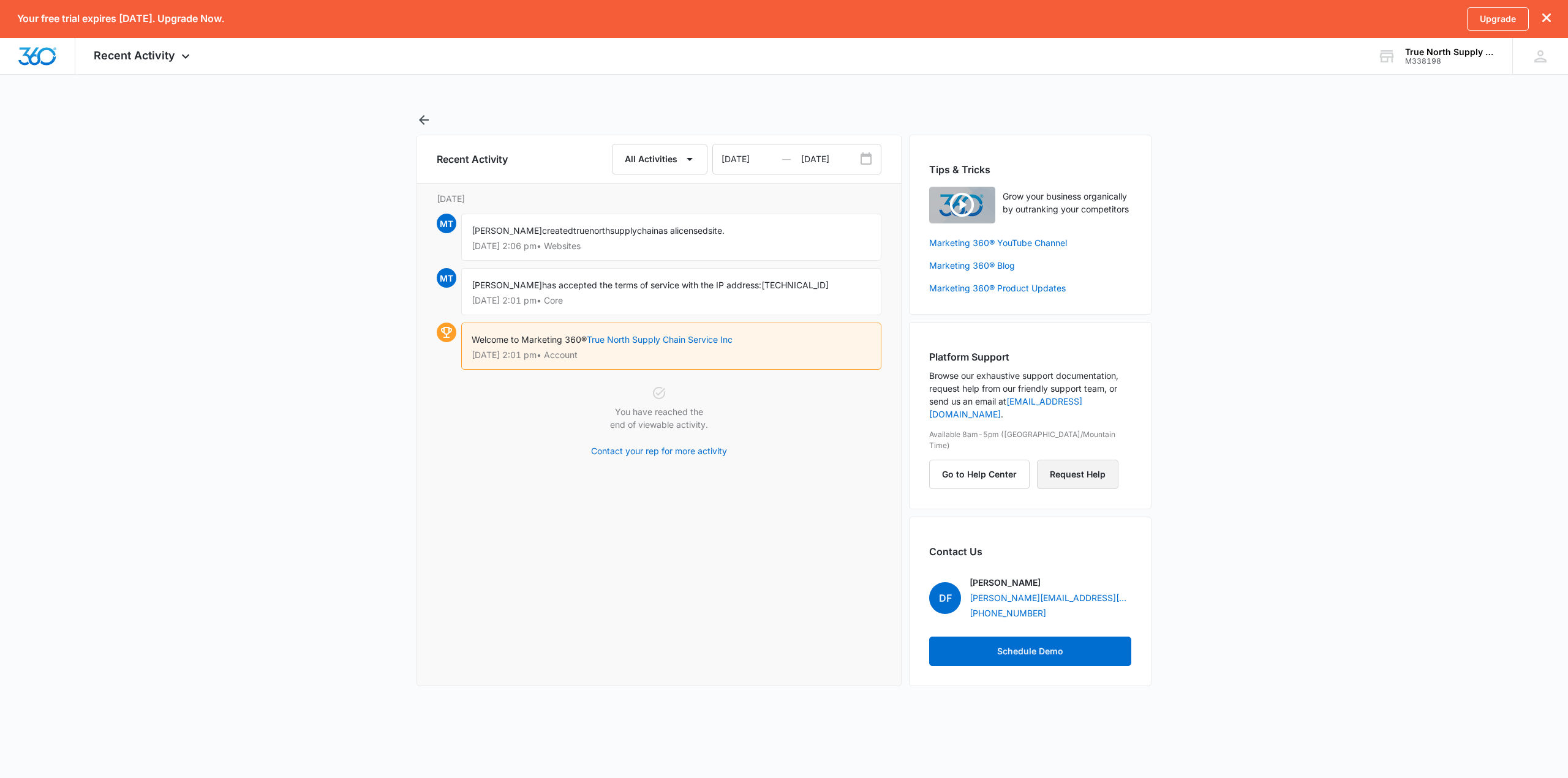
click at [1074, 460] on button "Request Help" at bounding box center [1078, 475] width 82 height 29
